Goal: Transaction & Acquisition: Purchase product/service

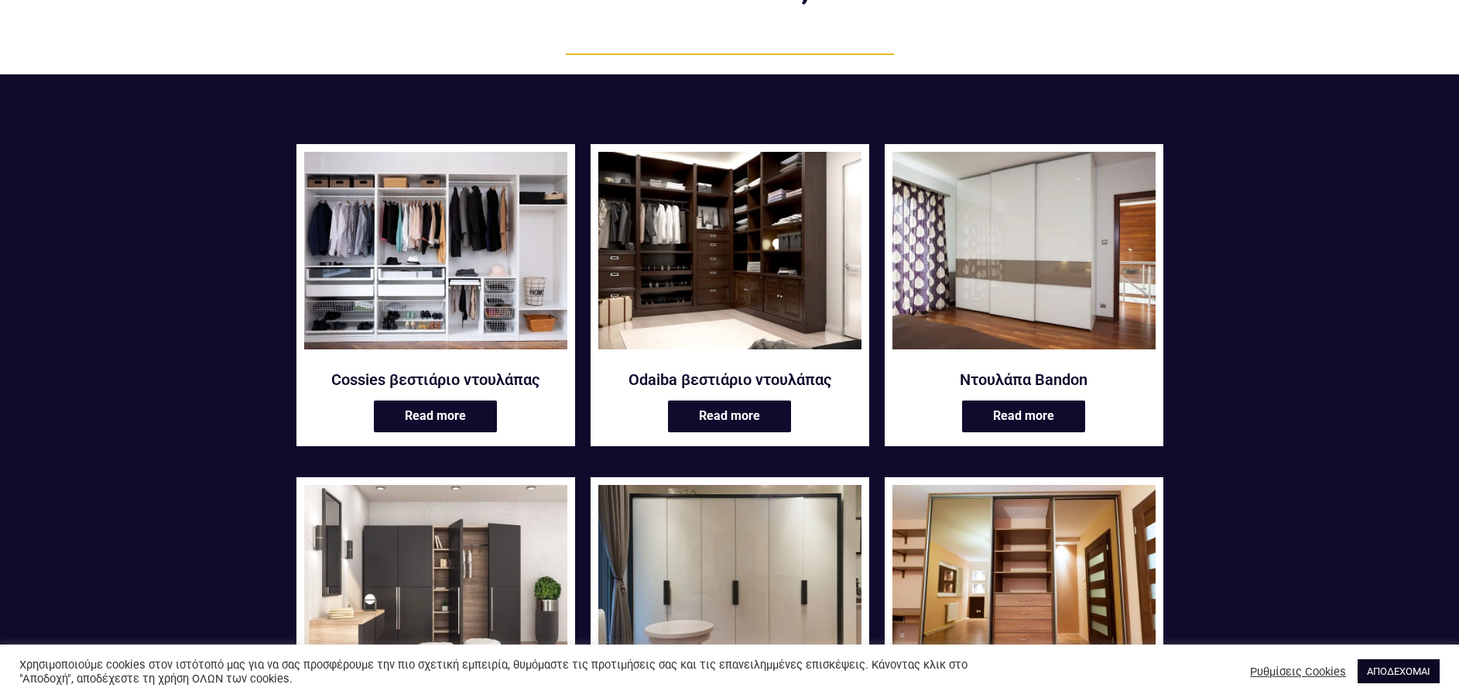
scroll to position [155, 0]
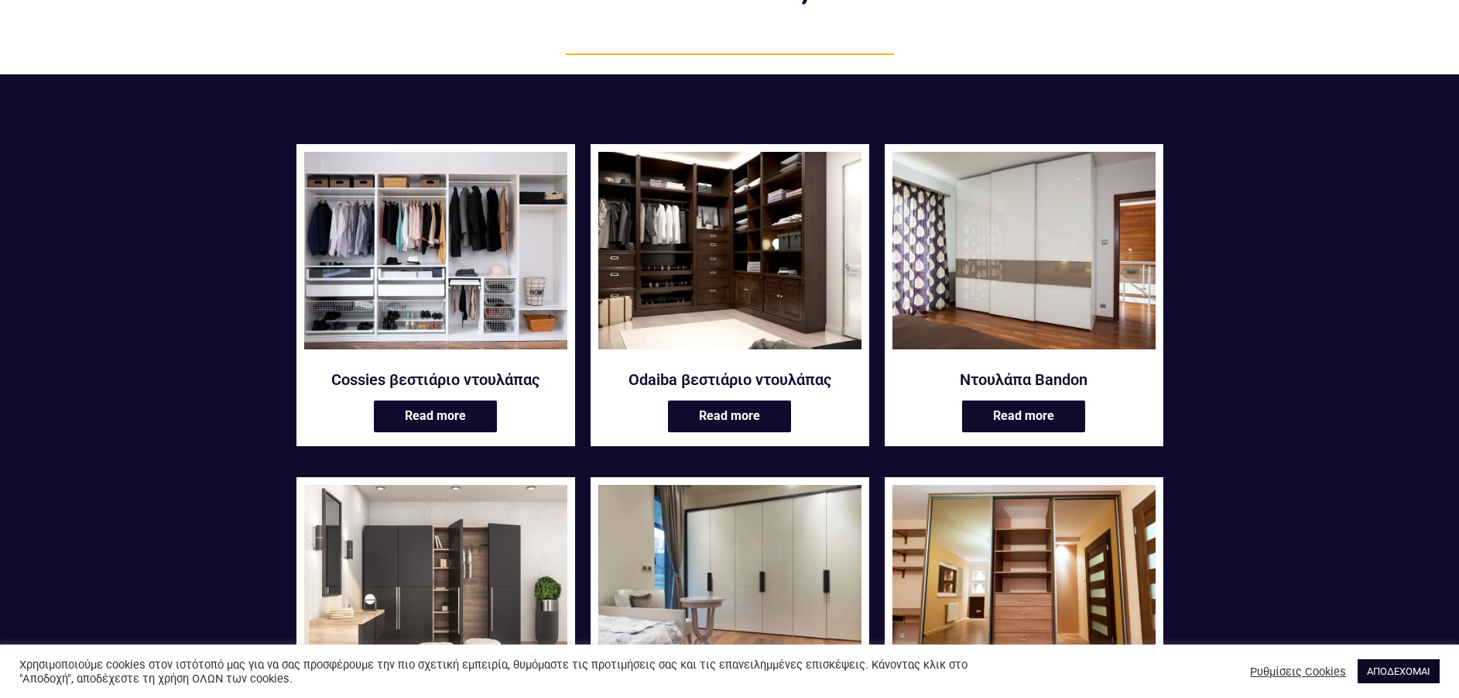
drag, startPoint x: 1430, startPoint y: 667, endPoint x: 856, endPoint y: 489, distance: 601.5
click at [1430, 667] on link "ΑΠΟΔΕΧΟΜΑΙ" at bounding box center [1399, 671] width 82 height 24
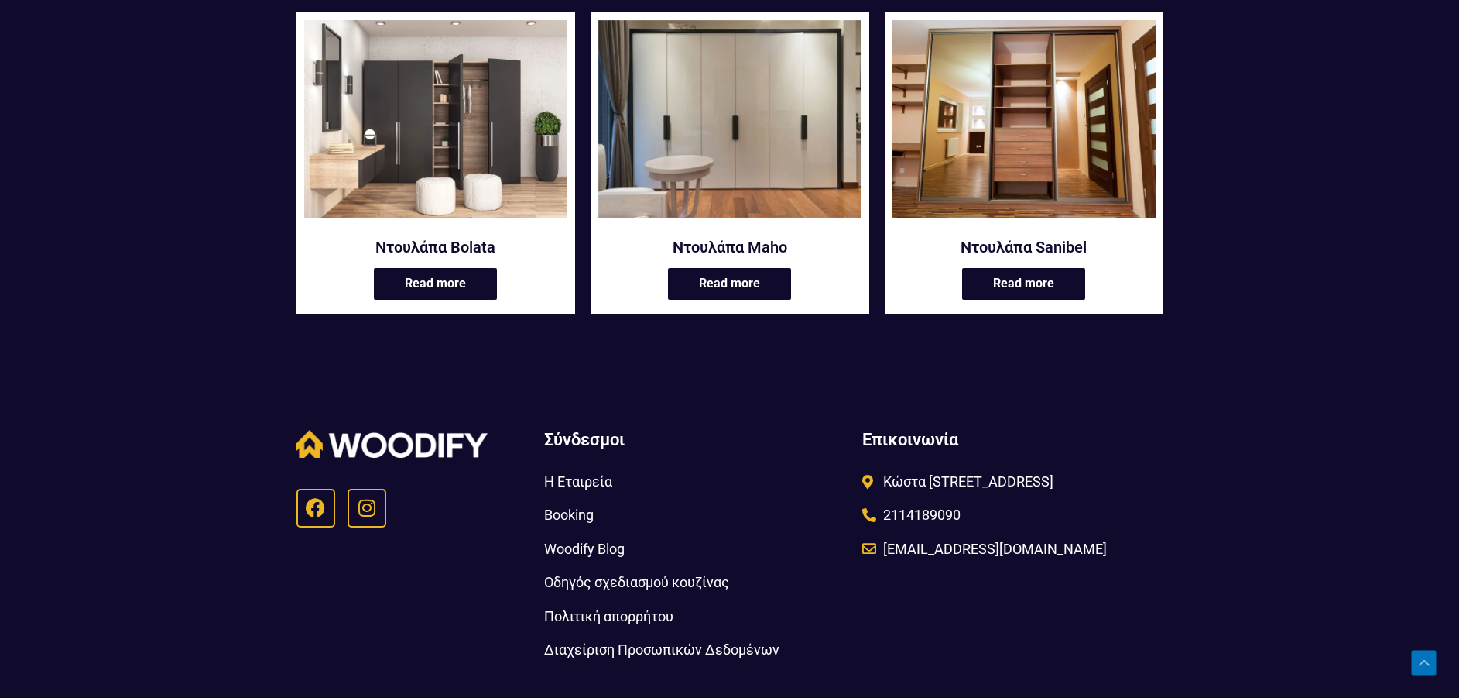
scroll to position [465, 0]
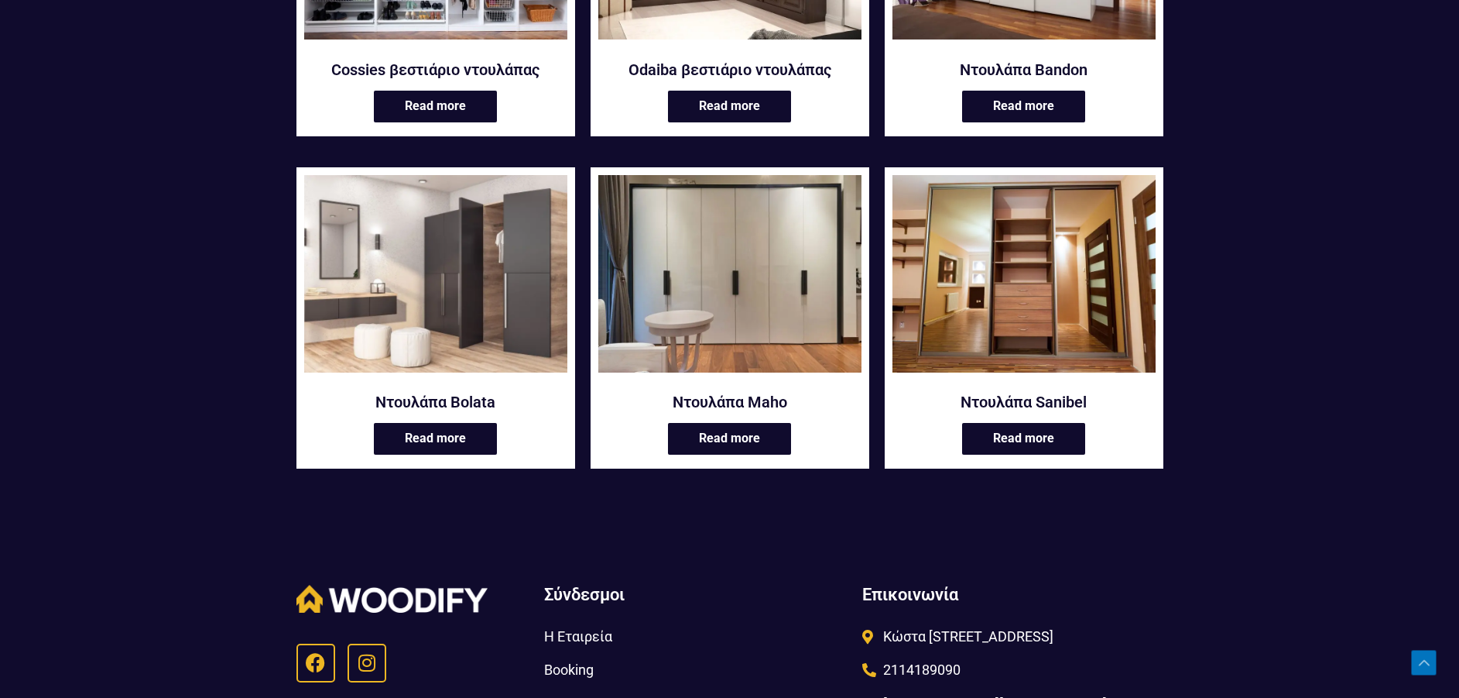
click at [465, 346] on img at bounding box center [435, 273] width 263 height 197
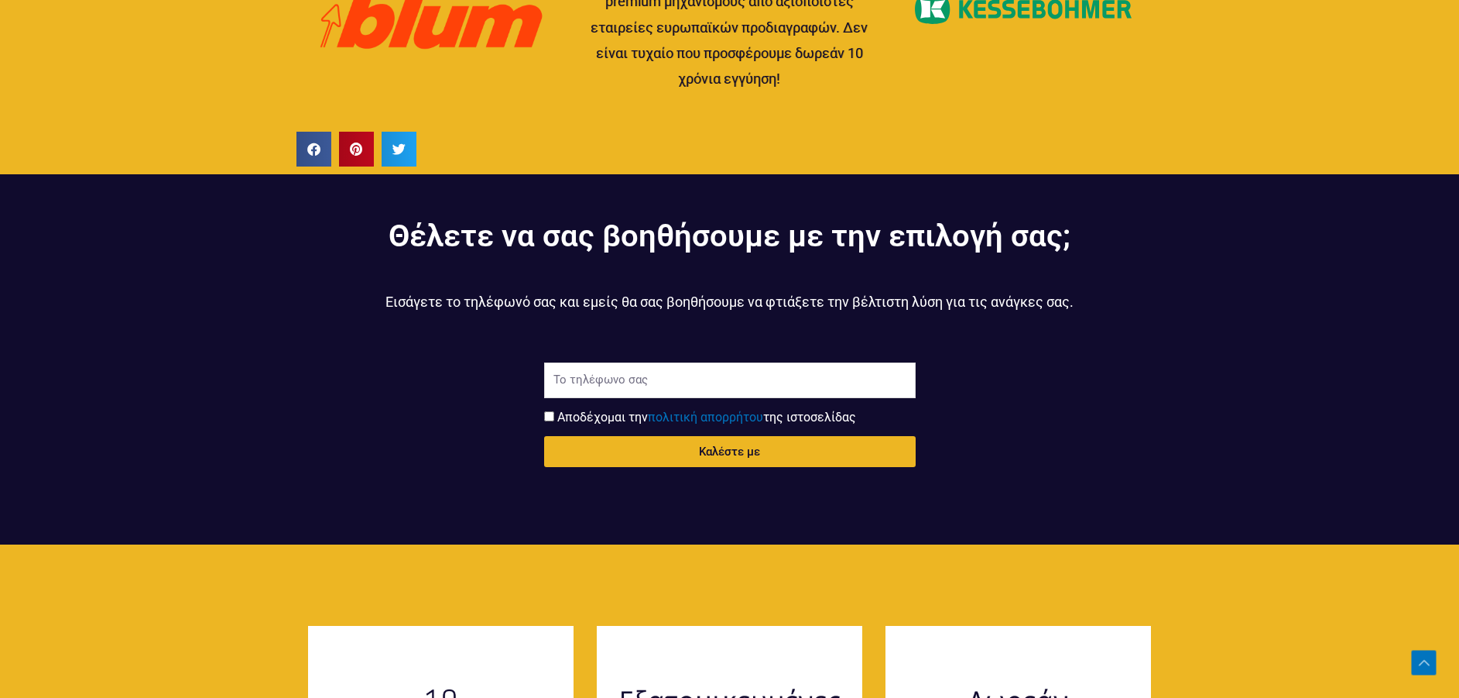
scroll to position [2168, 0]
